Goal: Task Accomplishment & Management: Use online tool/utility

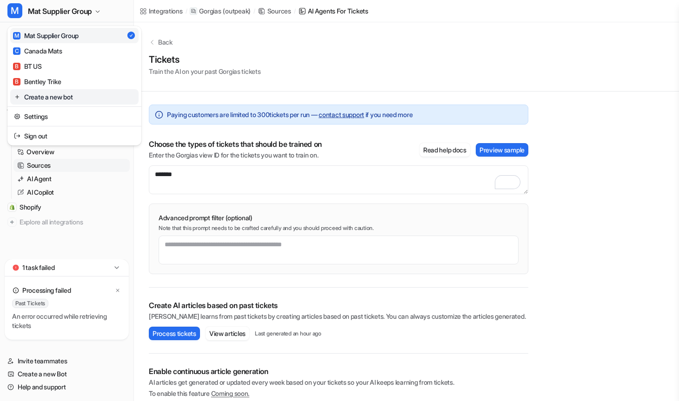
click at [65, 98] on link "Create a new bot" at bounding box center [74, 96] width 128 height 15
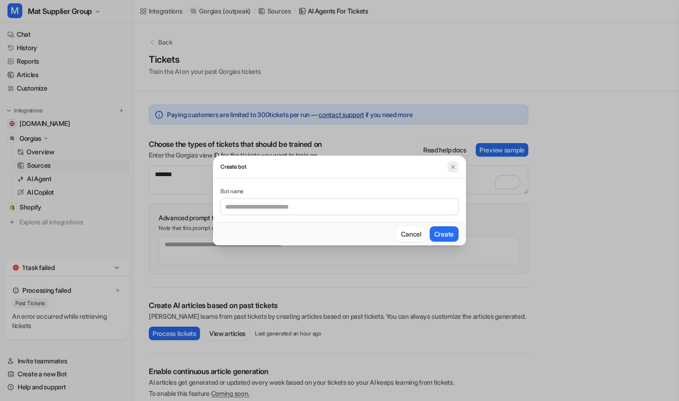
click at [455, 168] on img at bounding box center [452, 167] width 7 height 7
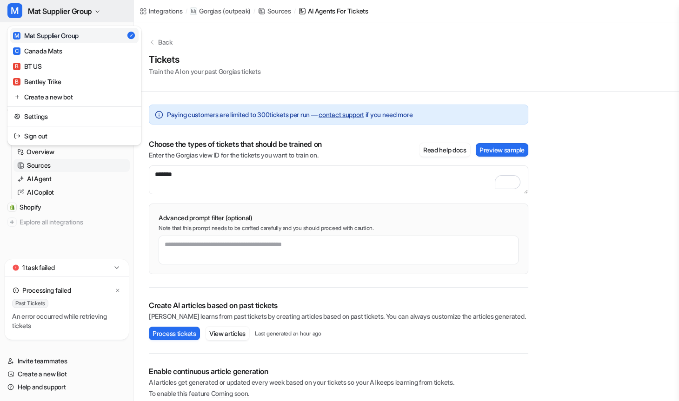
click at [100, 12] on icon "button" at bounding box center [98, 12] width 6 height 6
click at [61, 80] on div "B Bentley Trike" at bounding box center [37, 82] width 48 height 10
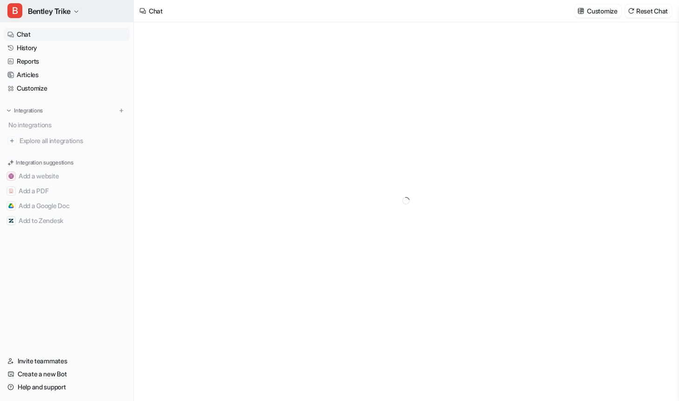
type textarea "**********"
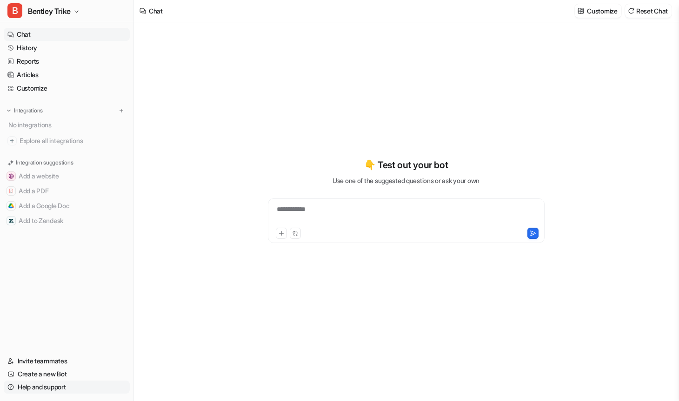
click at [56, 389] on link "Help and support" at bounding box center [67, 387] width 126 height 13
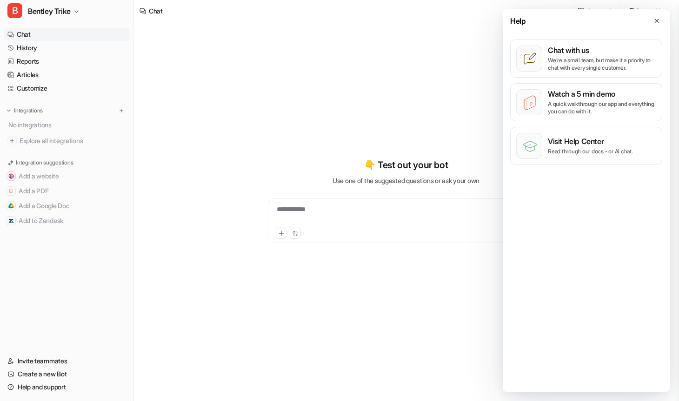
drag, startPoint x: 656, startPoint y: 22, endPoint x: 618, endPoint y: 29, distance: 38.7
click at [656, 22] on icon at bounding box center [656, 21] width 7 height 7
